Goal: Transaction & Acquisition: Purchase product/service

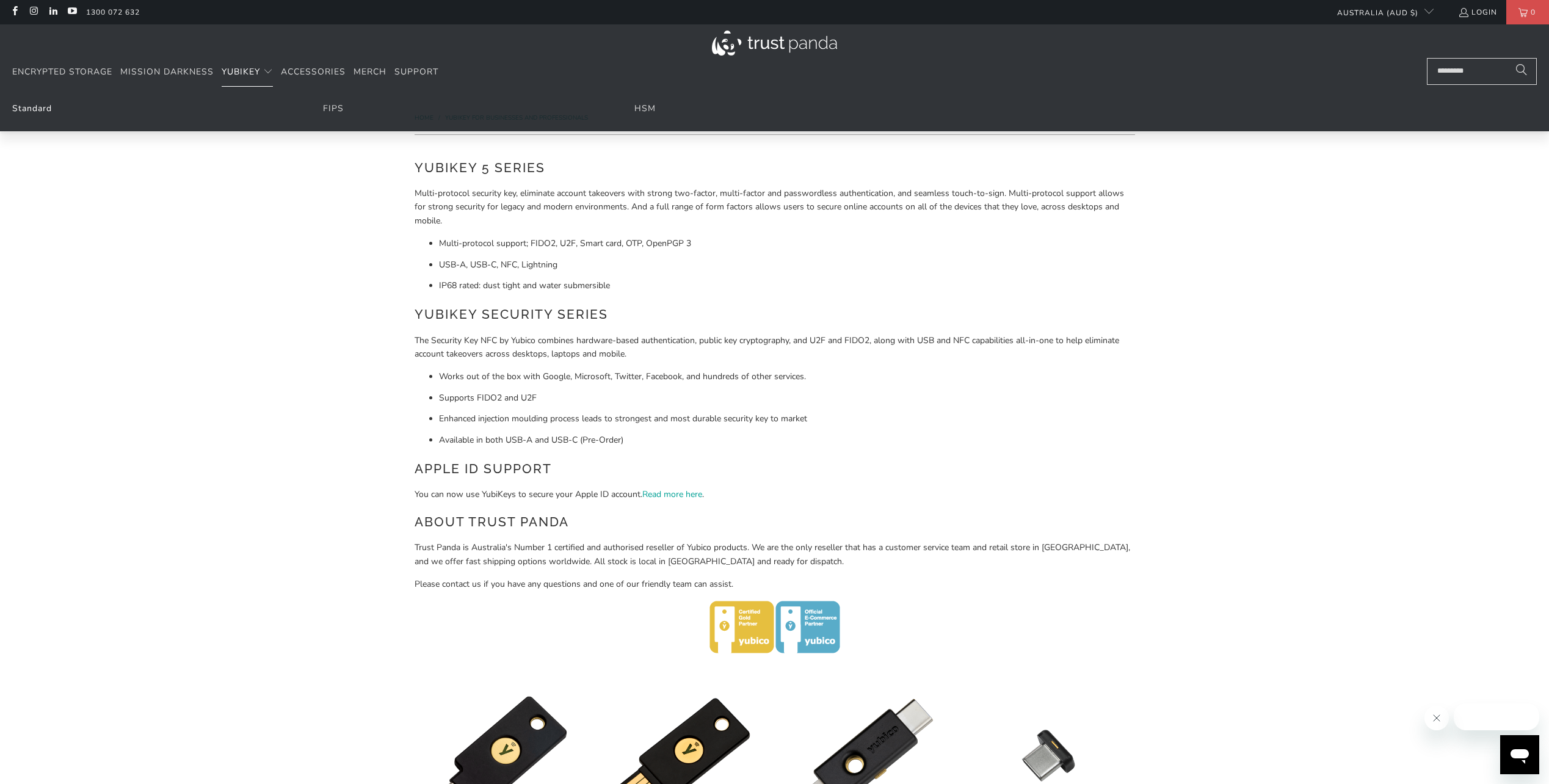
click at [41, 112] on link "Standard" at bounding box center [32, 108] width 40 height 12
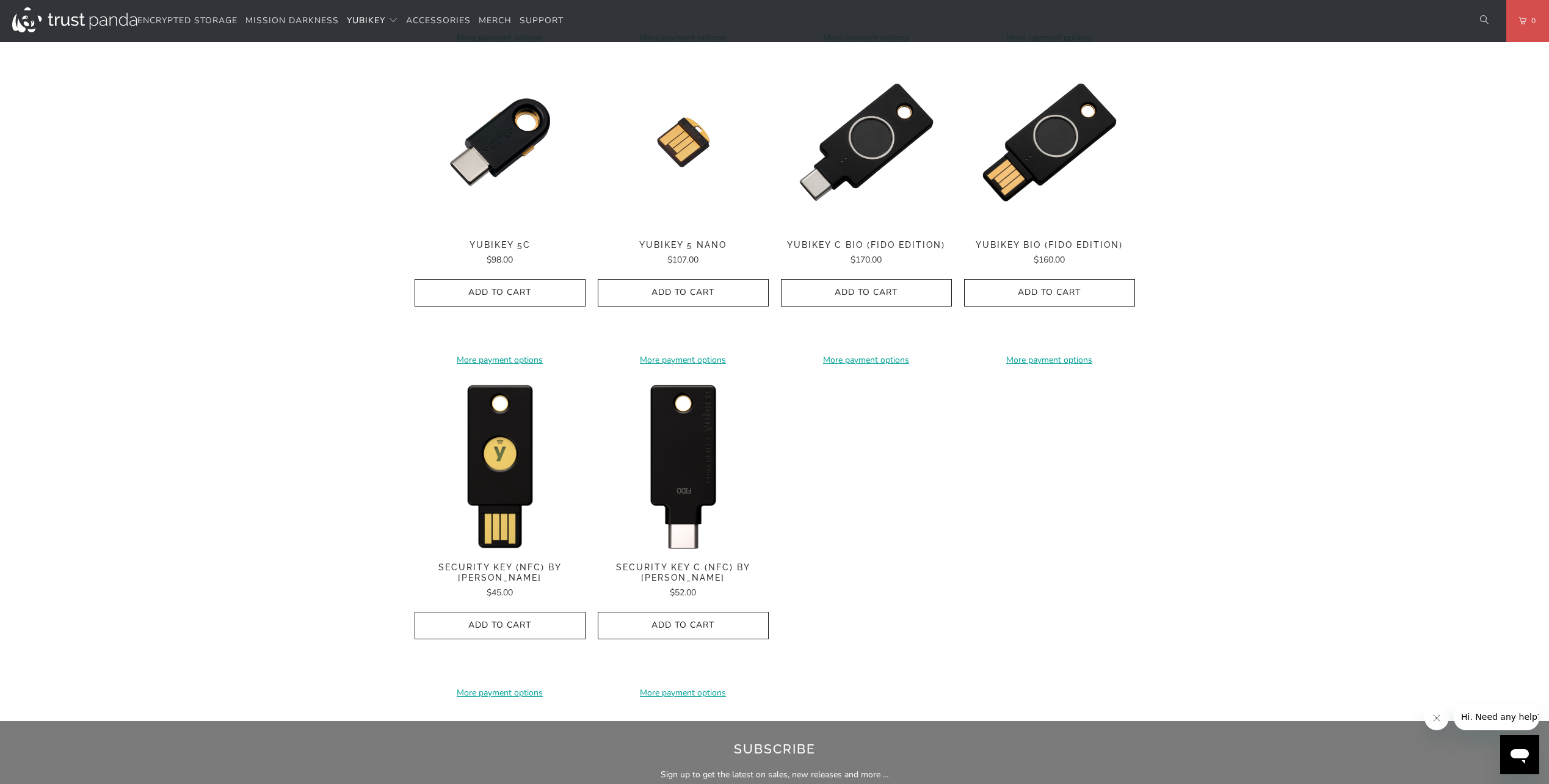
scroll to position [977, 0]
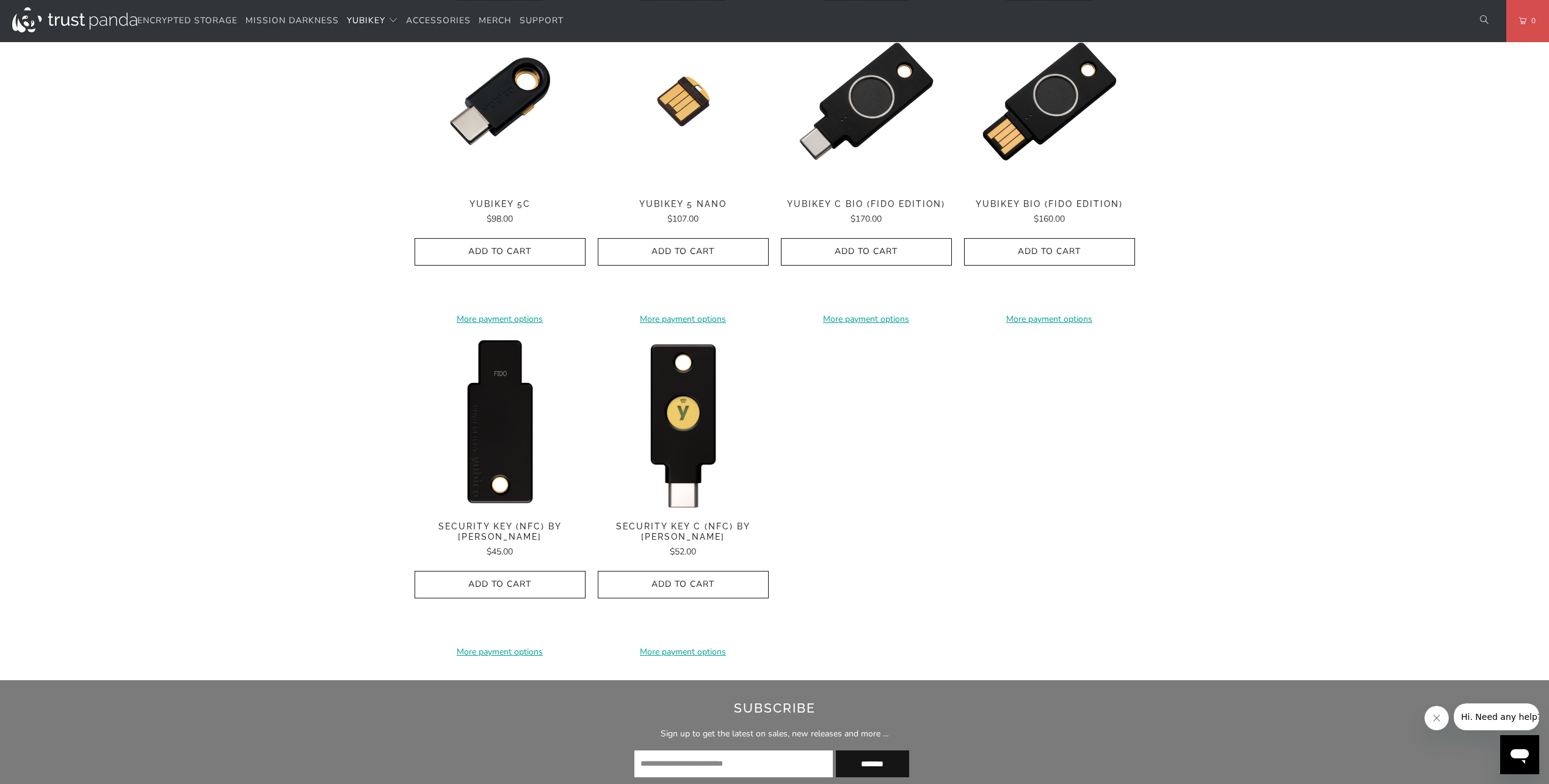
click at [509, 425] on img at bounding box center [500, 424] width 171 height 171
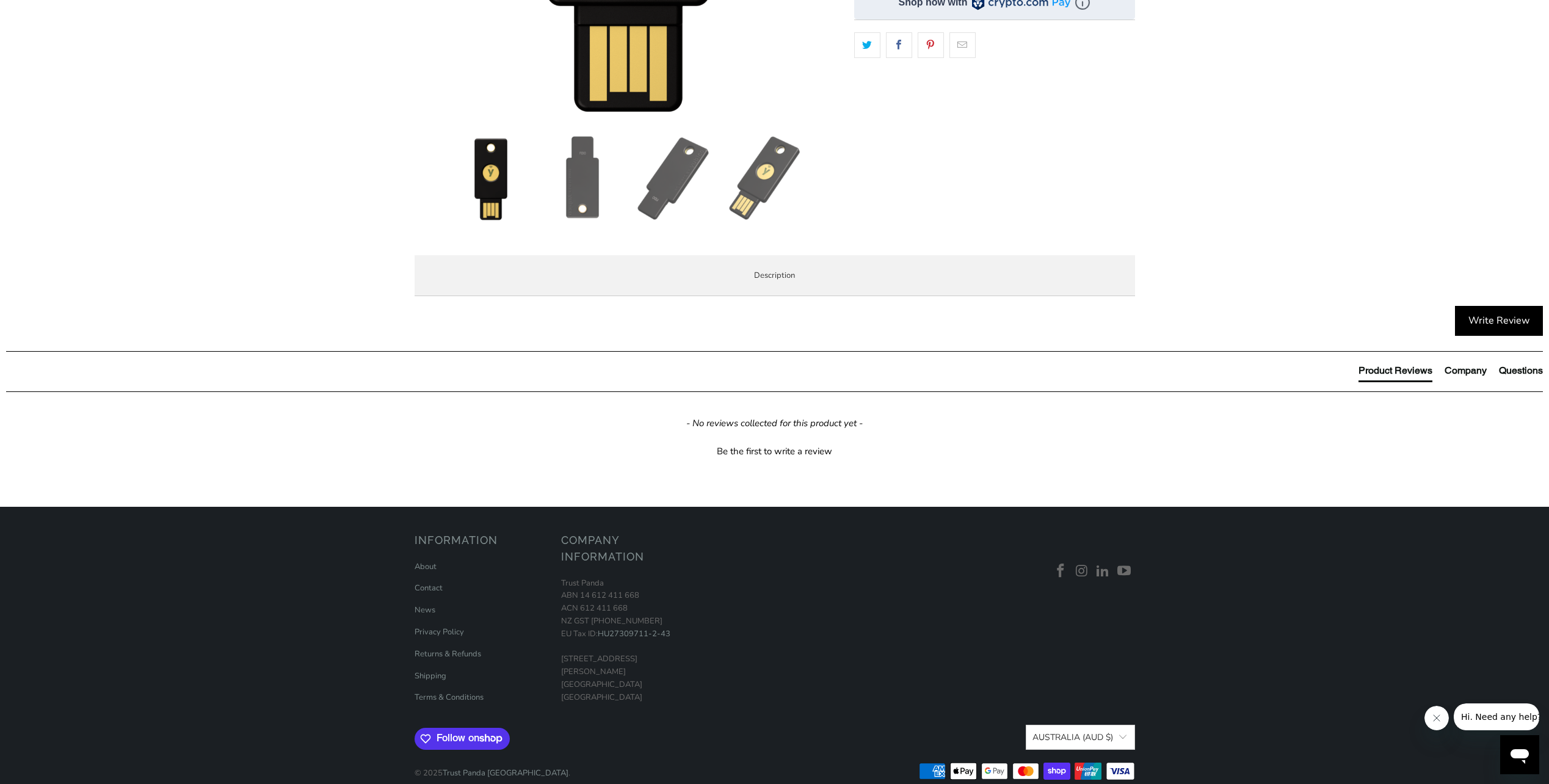
scroll to position [427, 0]
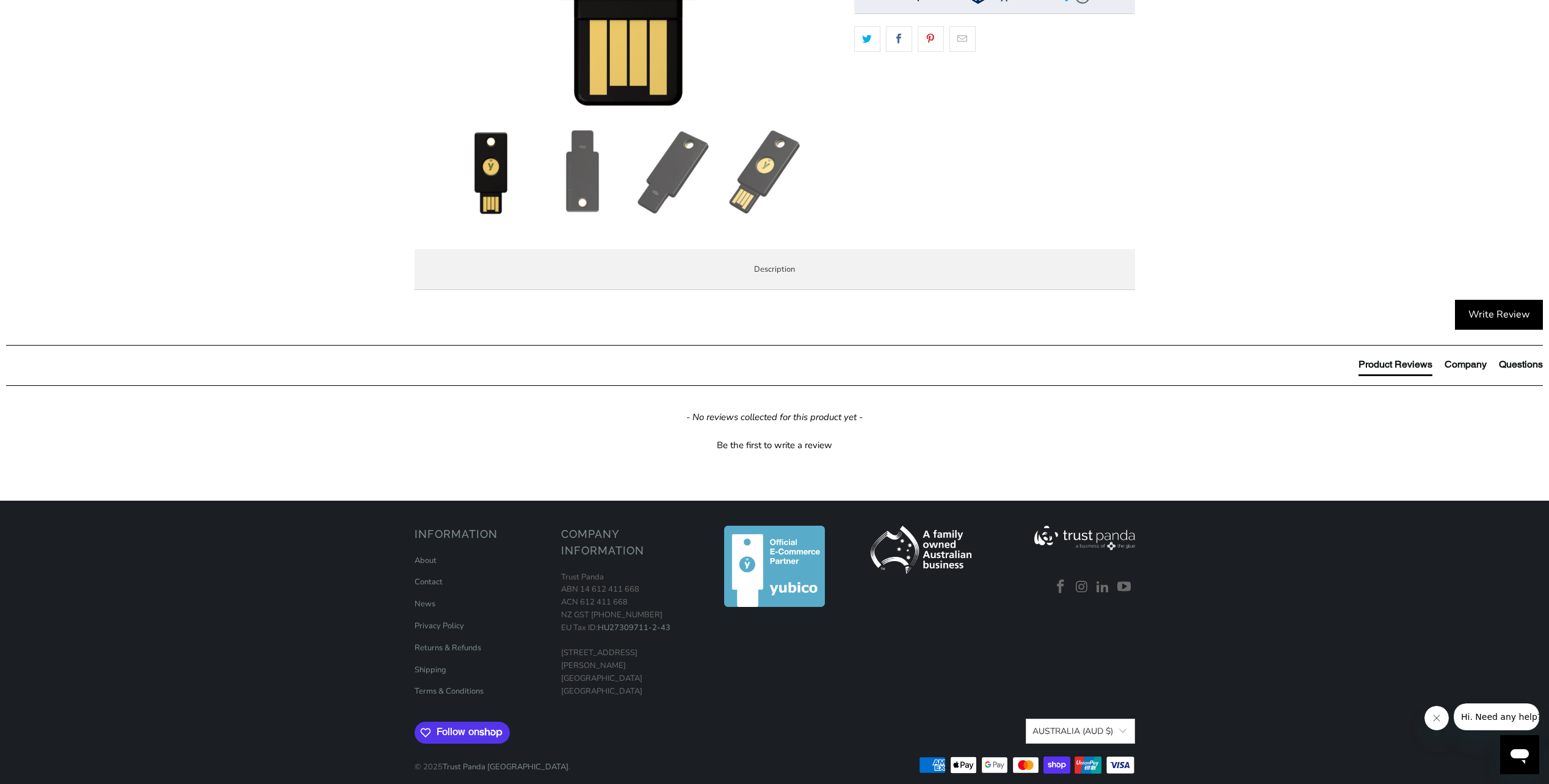
click at [0, 0] on li "Use the same asymmetric cryptography and strong security used by individuals at…" at bounding box center [0, 0] width 0 height 0
drag, startPoint x: 553, startPoint y: 491, endPoint x: 604, endPoint y: 499, distance: 51.6
click at [0, 0] on div "The Security Key NFC by Yubico simplifies your login and secures your account o…" at bounding box center [0, 0] width 0 height 0
drag, startPoint x: 604, startPoint y: 499, endPoint x: 562, endPoint y: 476, distance: 47.9
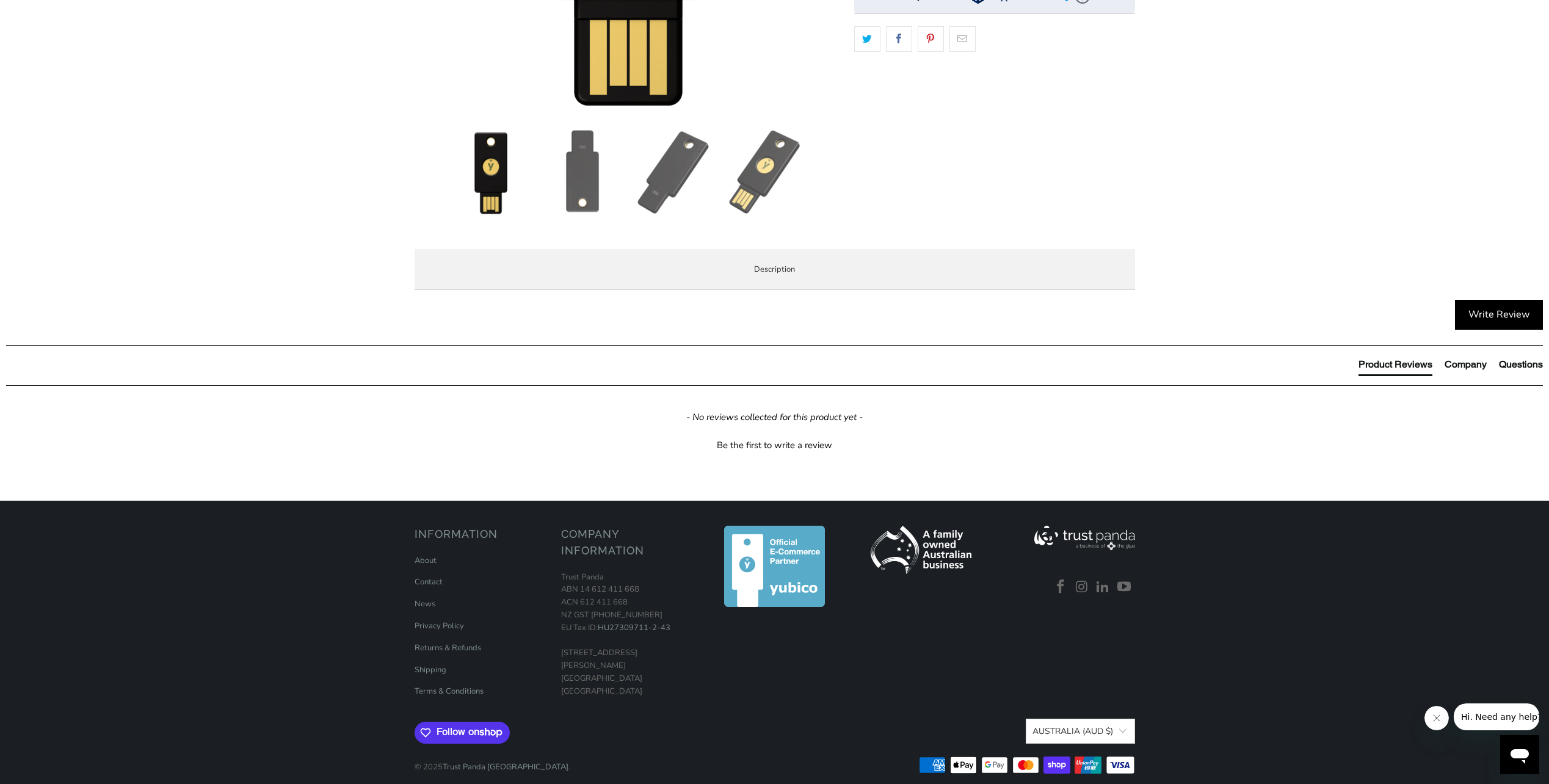
click at [0, 0] on li "Use the same asymmetric cryptography and strong security used by individuals at…" at bounding box center [0, 0] width 0 height 0
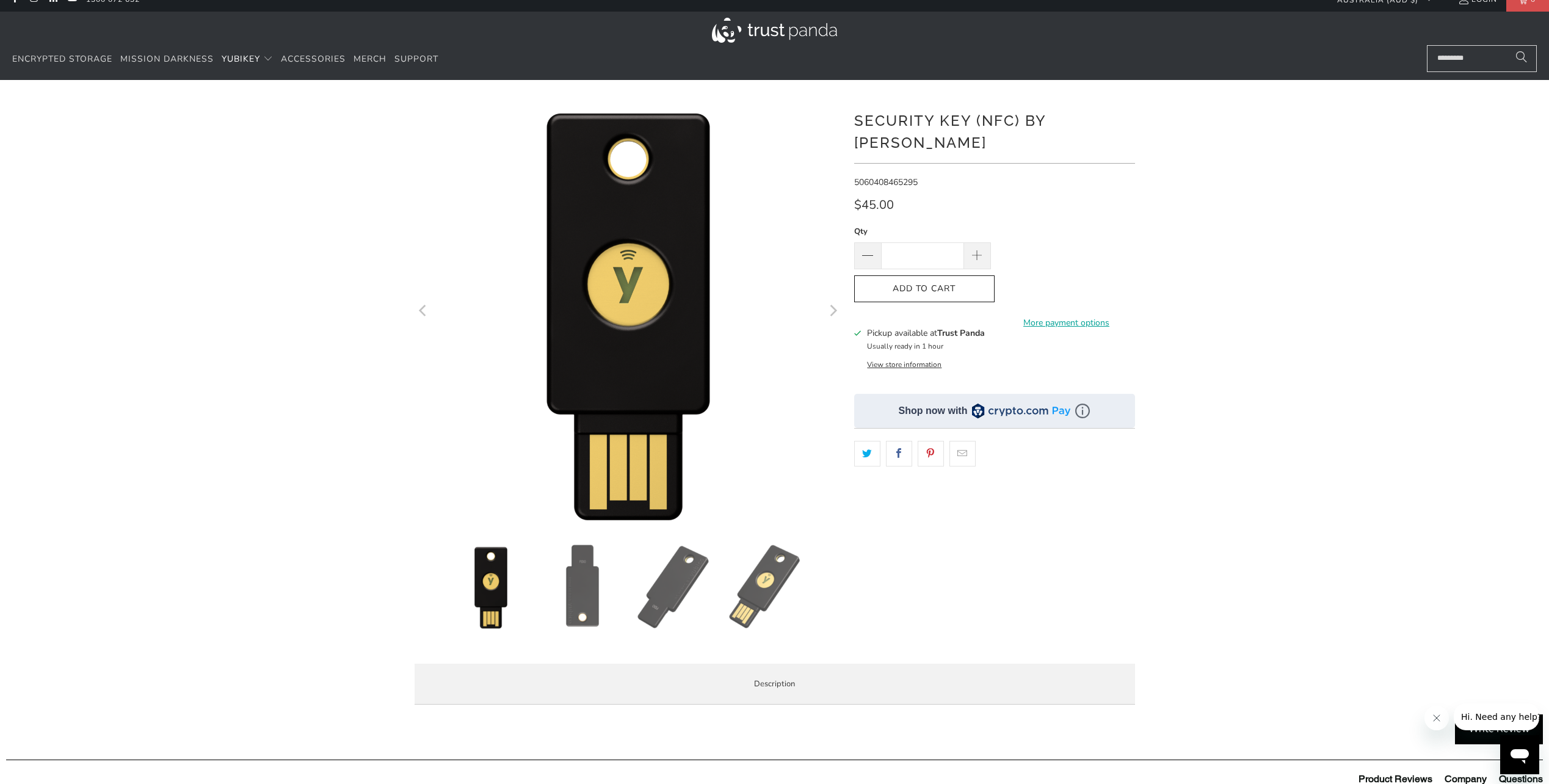
scroll to position [0, 0]
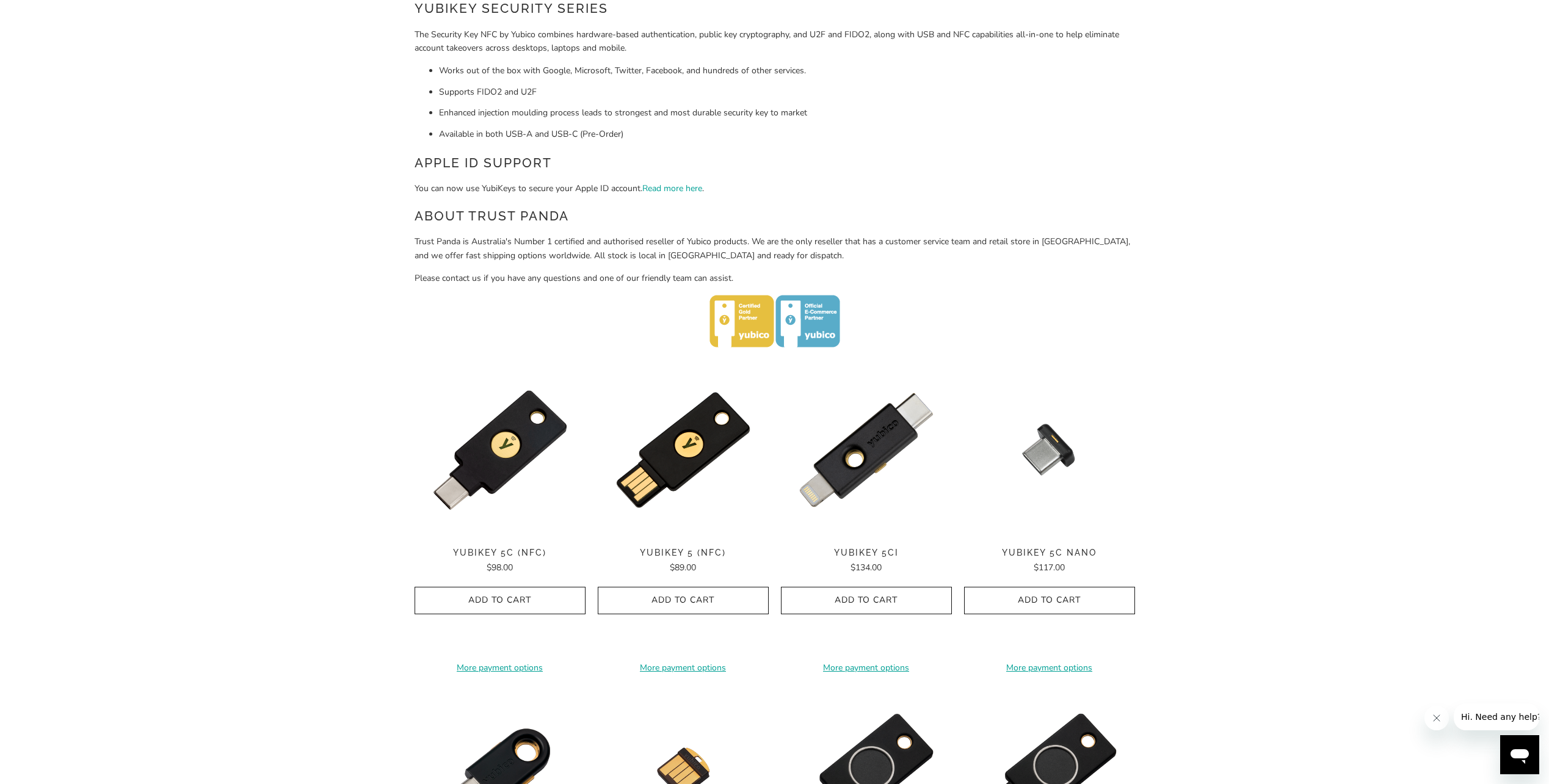
scroll to position [305, 0]
